Goal: Transaction & Acquisition: Subscribe to service/newsletter

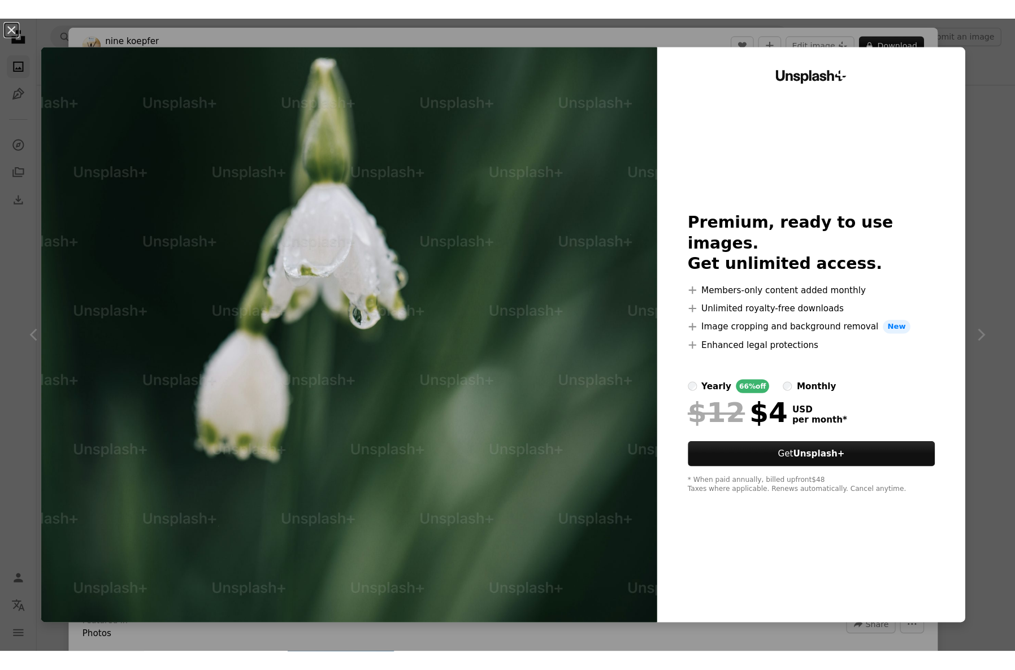
scroll to position [2302, 0]
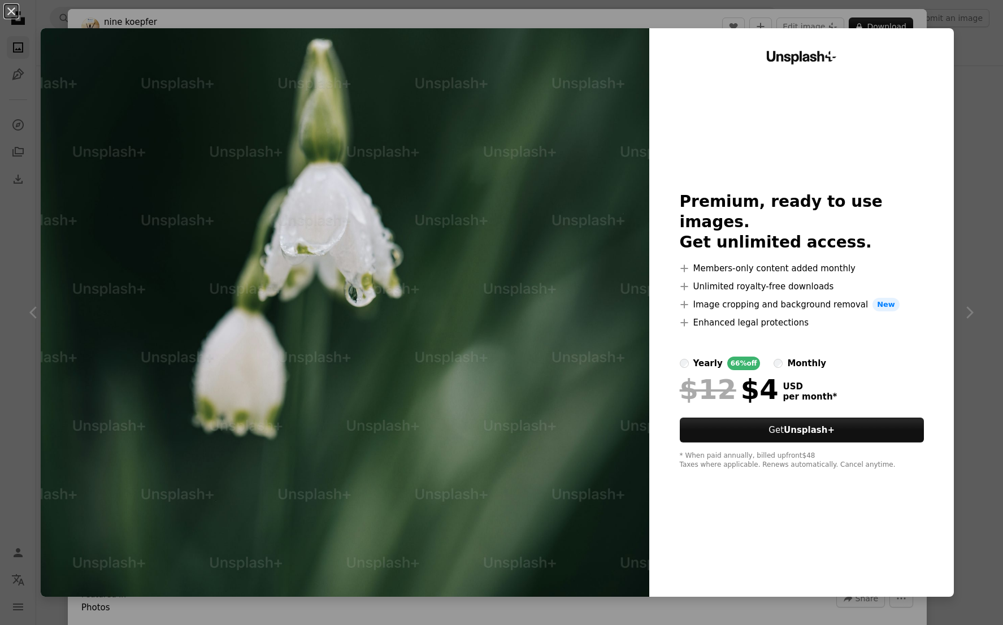
click at [710, 262] on li "A plus sign Members-only content added monthly" at bounding box center [802, 269] width 244 height 14
drag, startPoint x: 710, startPoint y: 259, endPoint x: 843, endPoint y: 270, distance: 133.7
click at [843, 270] on ul "A plus sign Members-only content added monthly A plus sign Unlimited royalty-fr…" at bounding box center [802, 296] width 244 height 68
click at [786, 356] on label "monthly" at bounding box center [799, 363] width 53 height 14
click at [12, 11] on button "An X shape" at bounding box center [12, 12] width 14 height 14
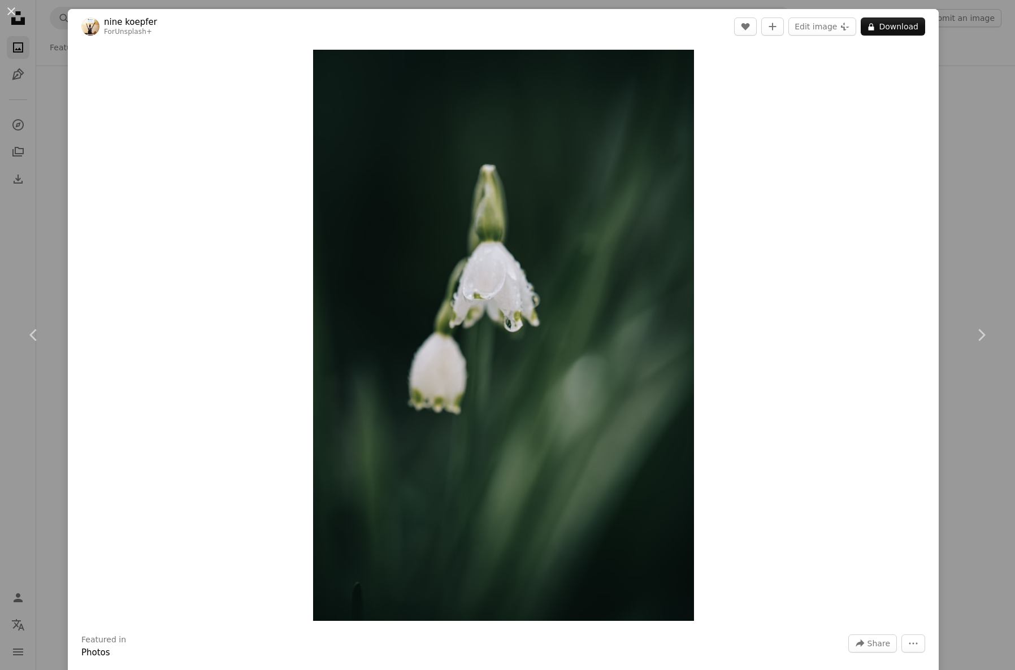
click at [1002, 559] on div "An X shape Chevron left Chevron right nine [PERSON_NAME] For Unsplash+ A heart …" at bounding box center [507, 335] width 1015 height 670
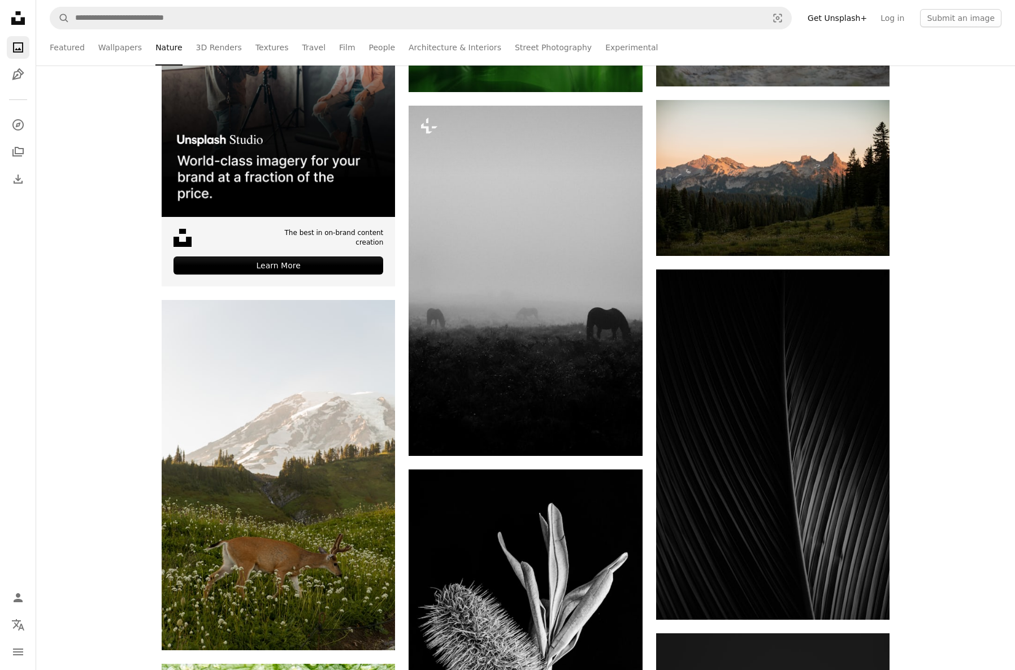
scroll to position [2802, 0]
